Goal: Transaction & Acquisition: Book appointment/travel/reservation

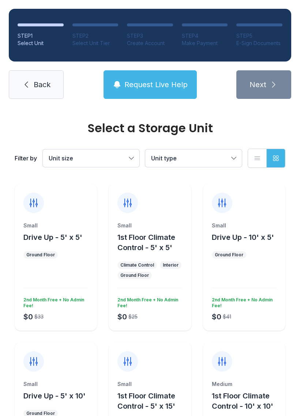
click at [112, 159] on span "Unit size" at bounding box center [88, 158] width 78 height 9
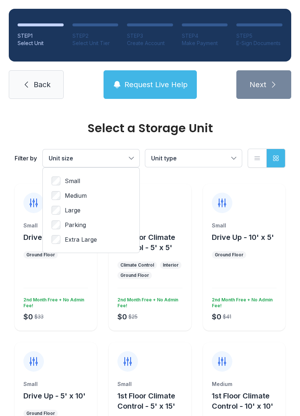
click at [192, 157] on span "Unit type" at bounding box center [190, 158] width 78 height 9
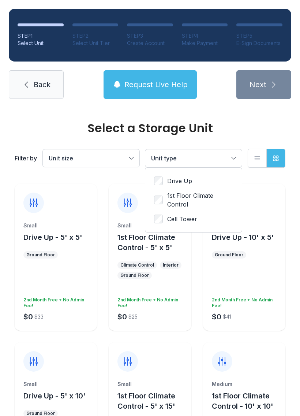
click at [86, 156] on span "Unit size" at bounding box center [88, 158] width 78 height 9
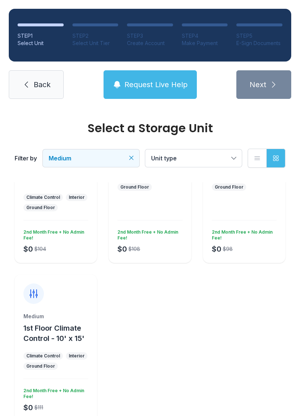
scroll to position [71, 0]
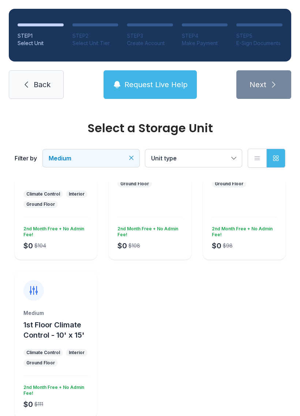
click at [37, 367] on div "Medium 1st Floor Climate Control - 10' x 15' Climate Control Interior Ground Fl…" at bounding box center [56, 364] width 82 height 109
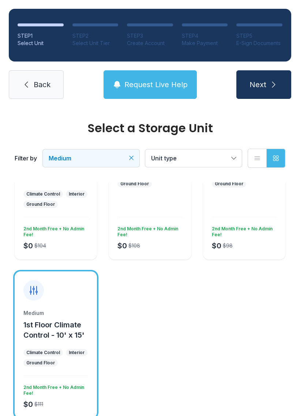
click at [259, 89] on span "Next" at bounding box center [258, 84] width 17 height 10
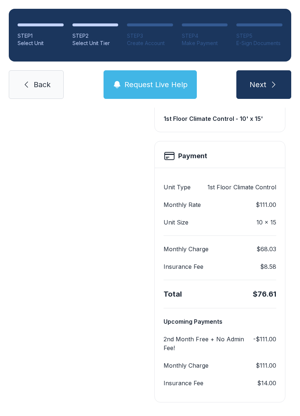
scroll to position [229, 0]
click at [198, 210] on dl "Unit Type 1st Floor Climate Control Monthly Rate $111.00 Unit Size 10 x 15" at bounding box center [220, 205] width 113 height 44
click at [257, 215] on dl "Unit Type 1st Floor Climate Control Monthly Rate $111.00 Unit Size 10 x 15" at bounding box center [220, 205] width 113 height 44
click at [231, 185] on dd "1st Floor Climate Control" at bounding box center [242, 187] width 69 height 9
click at [191, 266] on dt "Insurance Fee" at bounding box center [184, 267] width 40 height 9
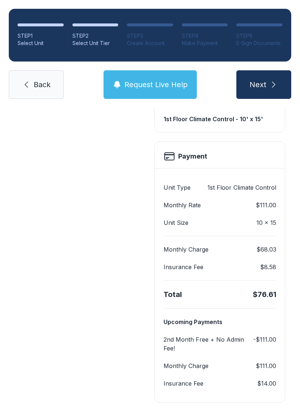
click at [183, 349] on dt "2nd Month Free + No Admin Fee!" at bounding box center [207, 344] width 87 height 18
click at [159, 86] on span "Request Live Help" at bounding box center [156, 84] width 63 height 10
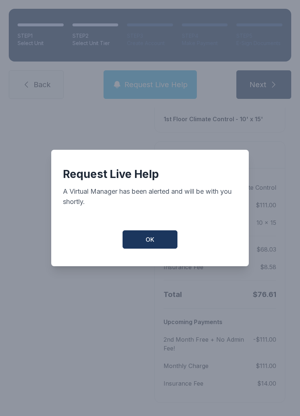
click at [140, 243] on button "OK" at bounding box center [150, 239] width 55 height 18
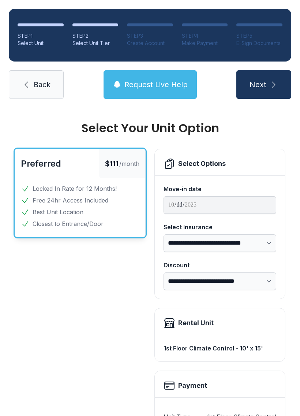
scroll to position [0, 0]
click at [197, 168] on div "Select Options" at bounding box center [202, 164] width 48 height 10
click at [174, 167] on icon at bounding box center [170, 164] width 12 height 12
click at [35, 82] on span "Back" at bounding box center [42, 84] width 17 height 10
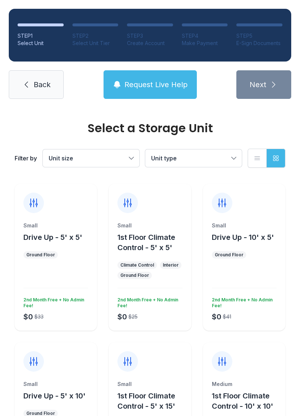
click at [263, 157] on button "List view" at bounding box center [257, 158] width 19 height 19
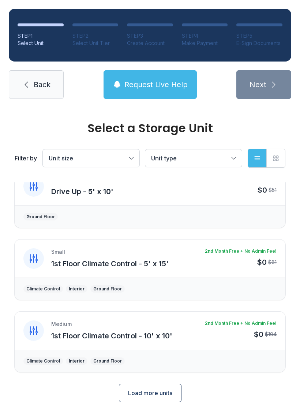
scroll to position [232, 0]
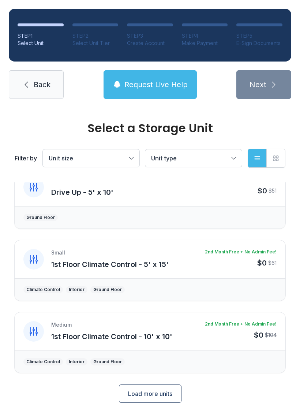
click at [45, 84] on span "Back" at bounding box center [42, 84] width 17 height 10
